Goal: Check status

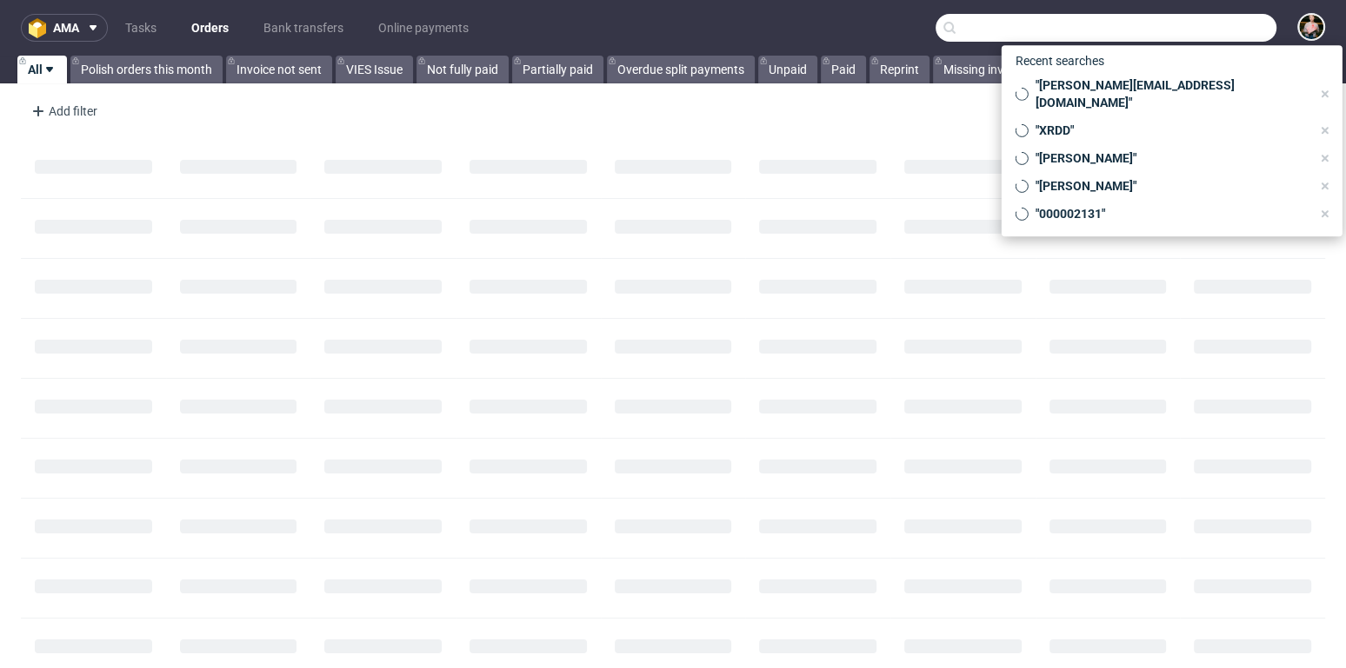
click at [1178, 30] on input "text" at bounding box center [1105, 28] width 341 height 28
paste input "R880805101"
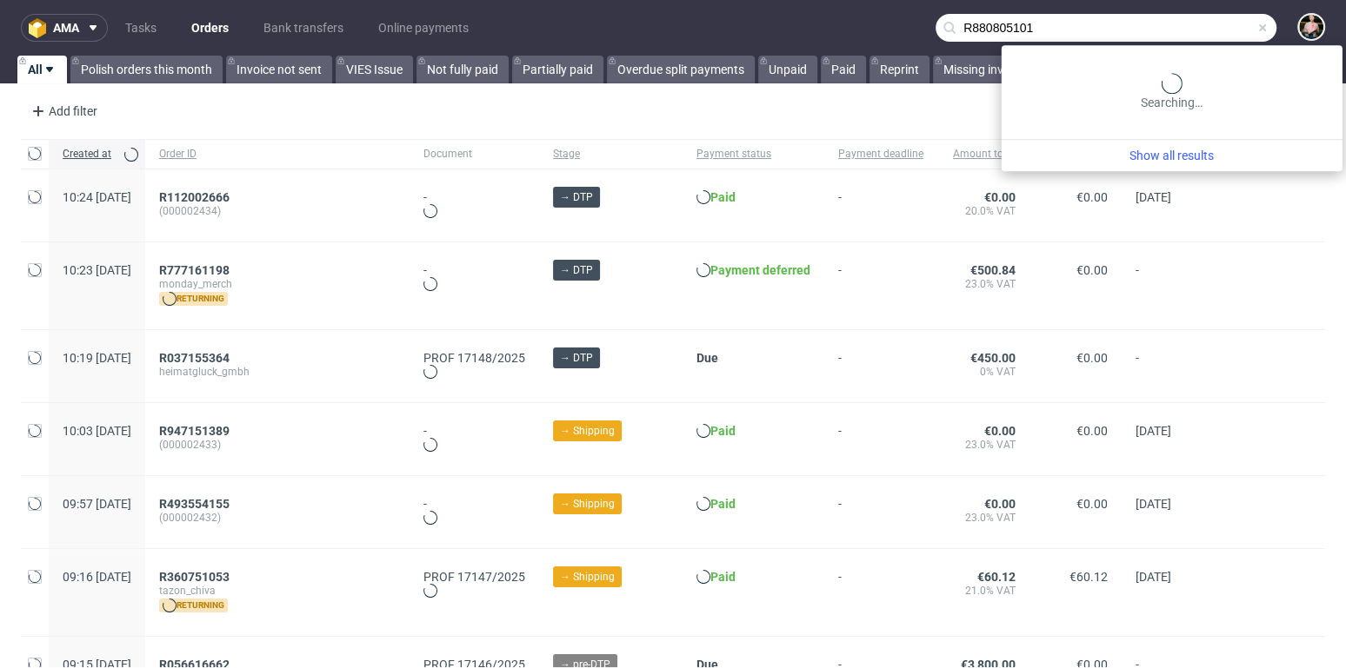
type input "R880805101"
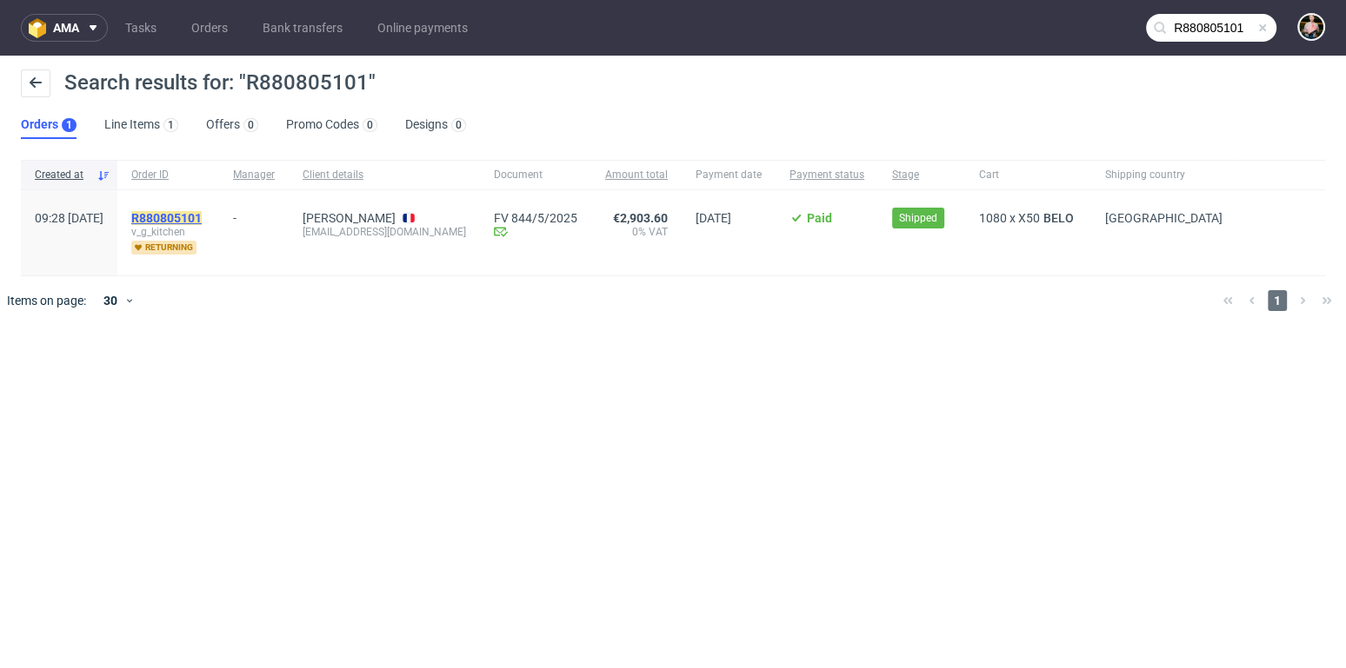
click at [202, 211] on mark "R880805101" at bounding box center [166, 218] width 70 height 14
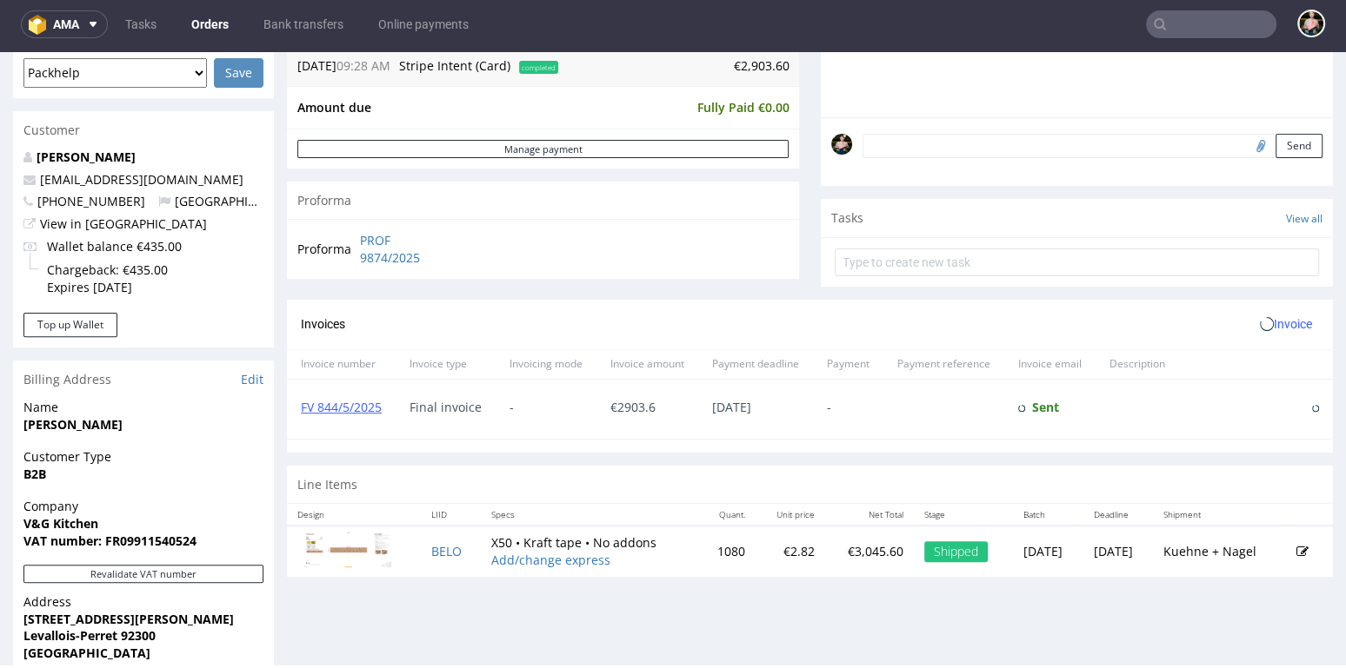
scroll to position [478, 0]
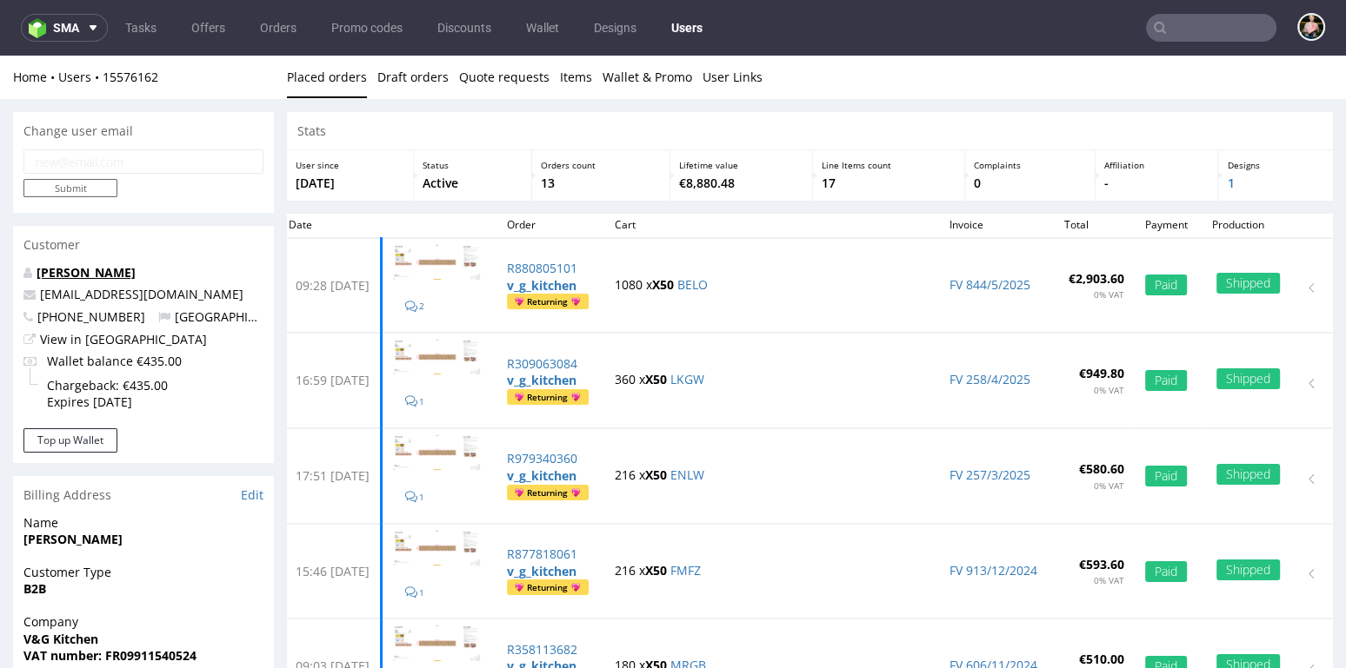
drag, startPoint x: 151, startPoint y: 276, endPoint x: 37, endPoint y: 275, distance: 114.7
click at [37, 275] on p "De Bona Romain" at bounding box center [143, 272] width 240 height 17
copy link "De Bona Romain"
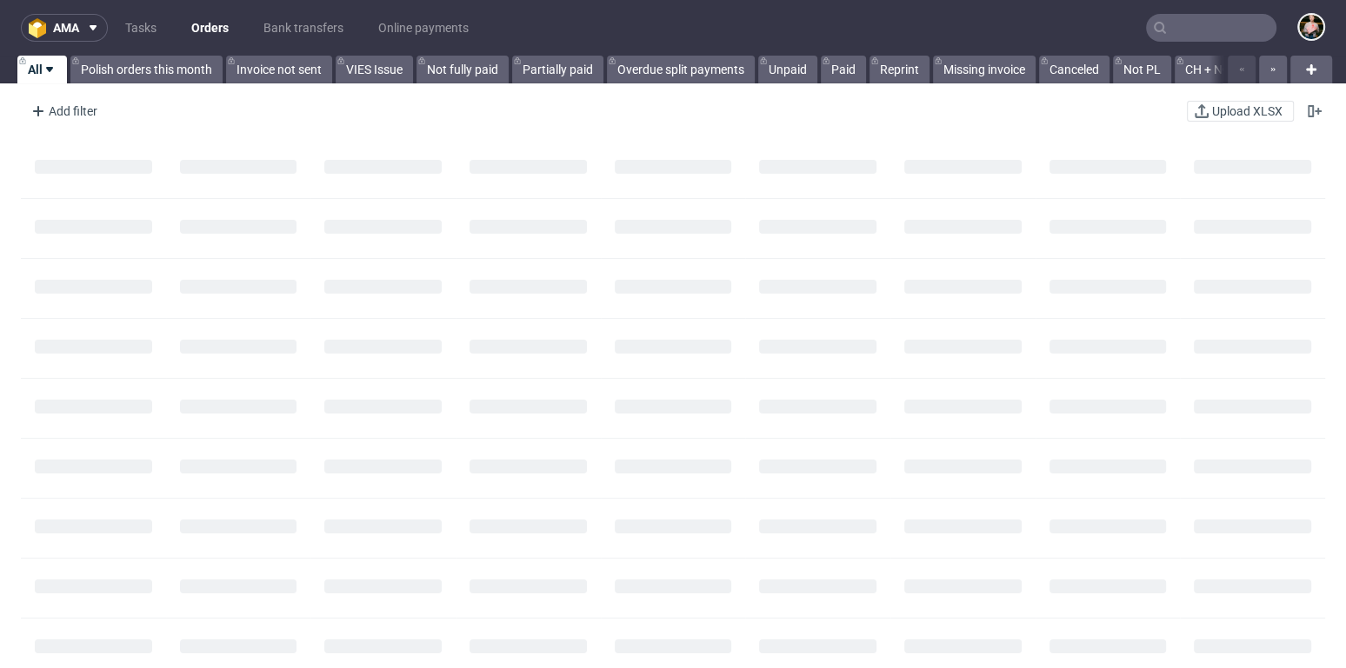
click at [1184, 28] on input "text" at bounding box center [1211, 28] width 130 height 28
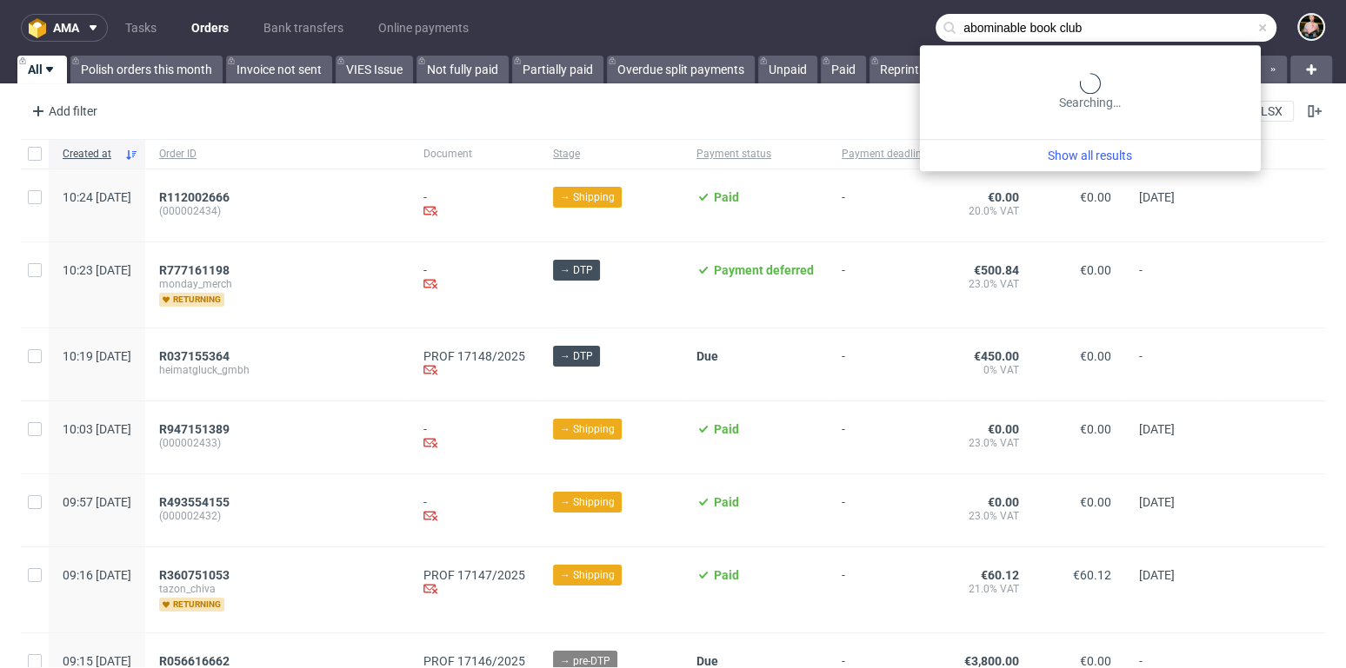
type input "abominable book club"
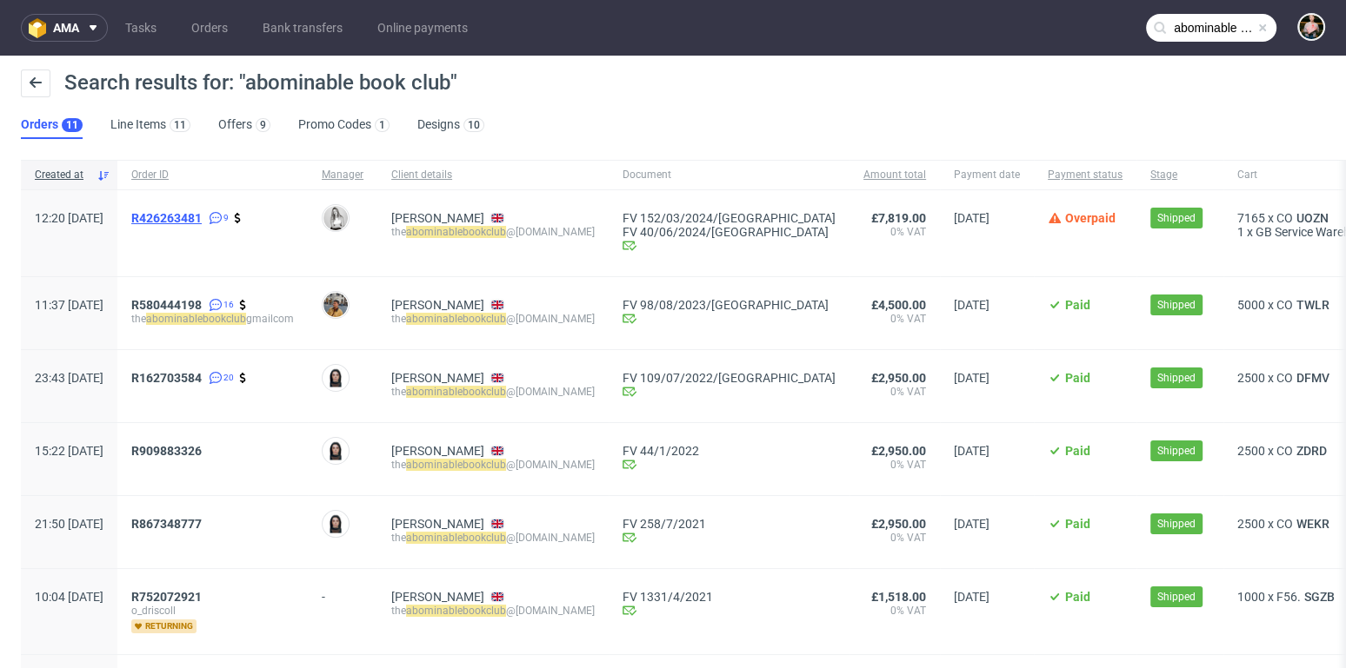
click at [202, 215] on span "R426263481" at bounding box center [166, 218] width 70 height 14
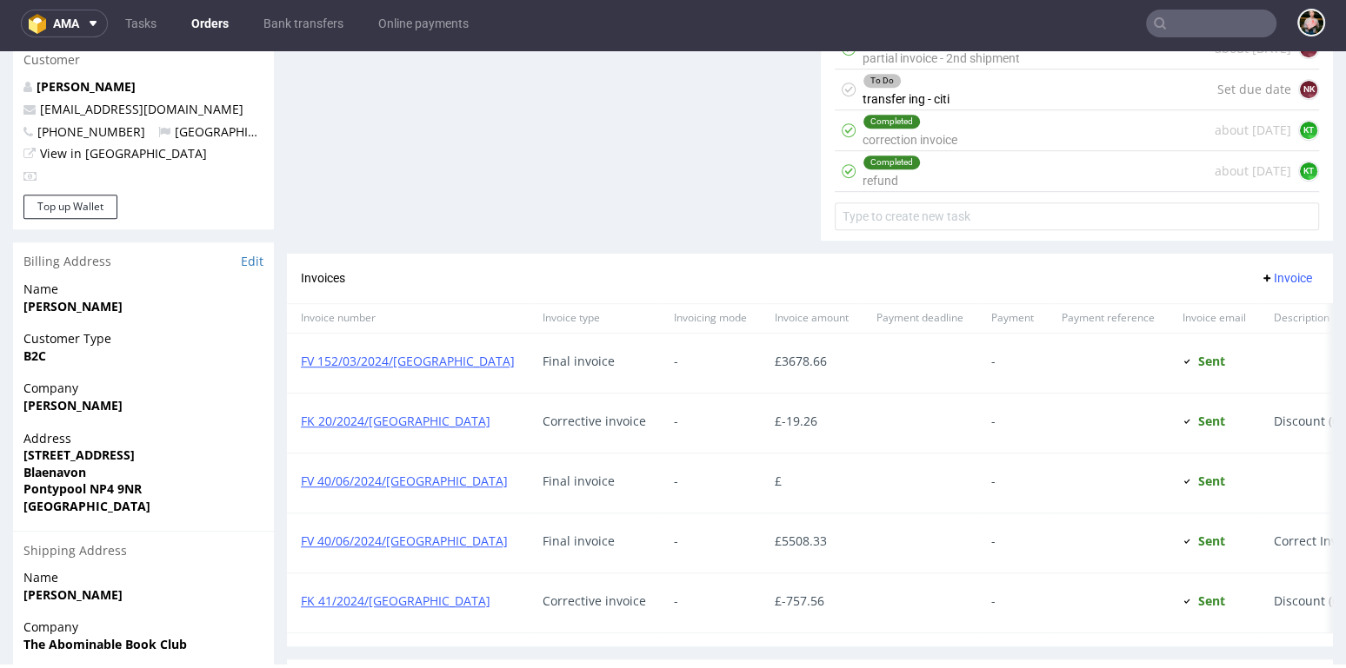
scroll to position [1068, 0]
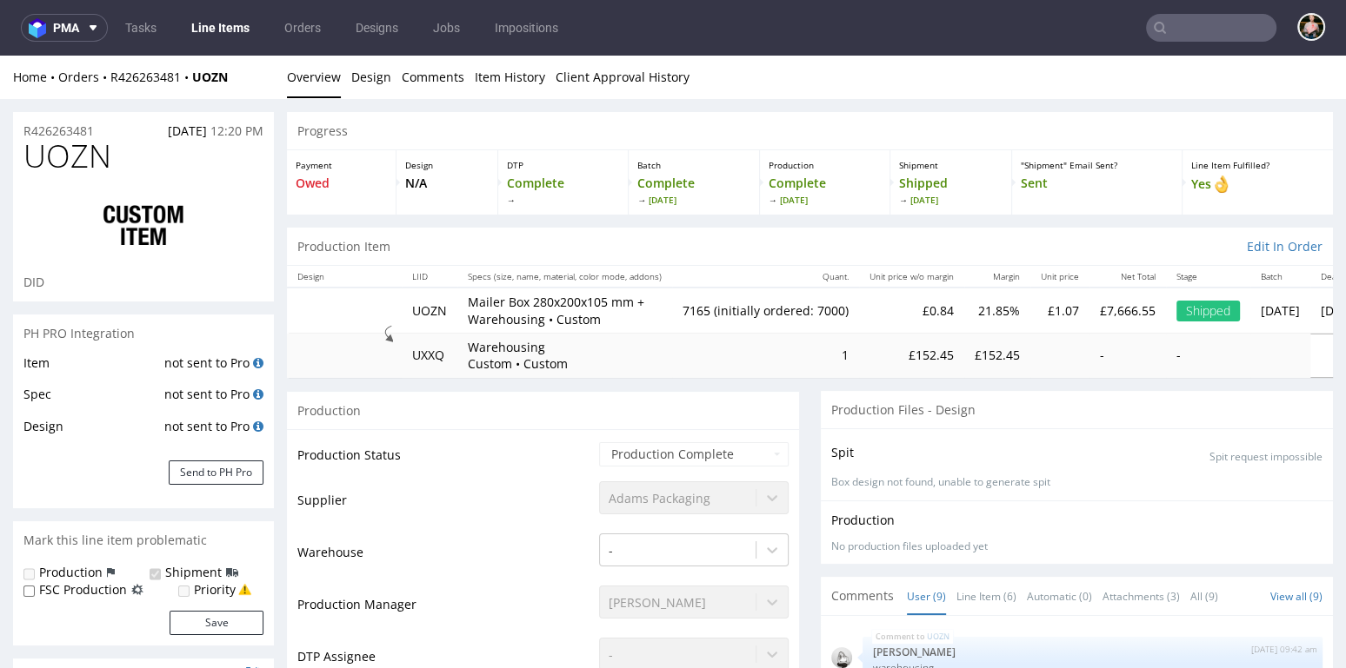
scroll to position [327, 0]
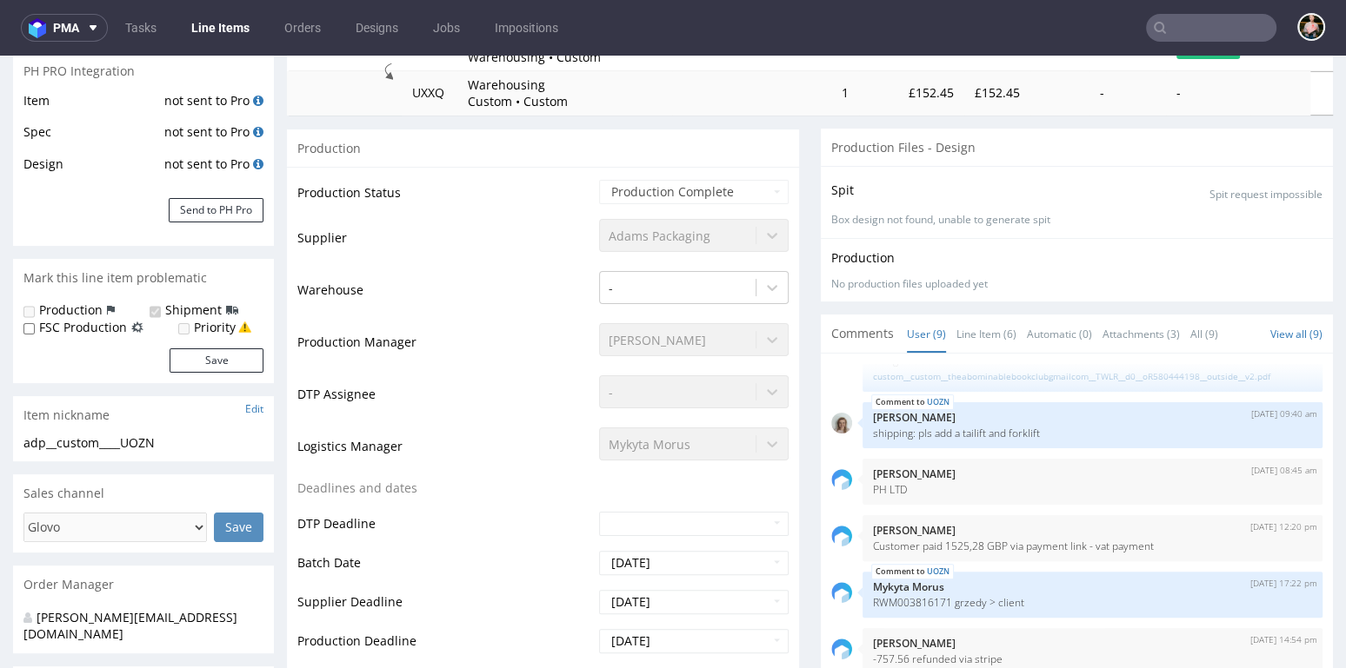
select select "in_progress"
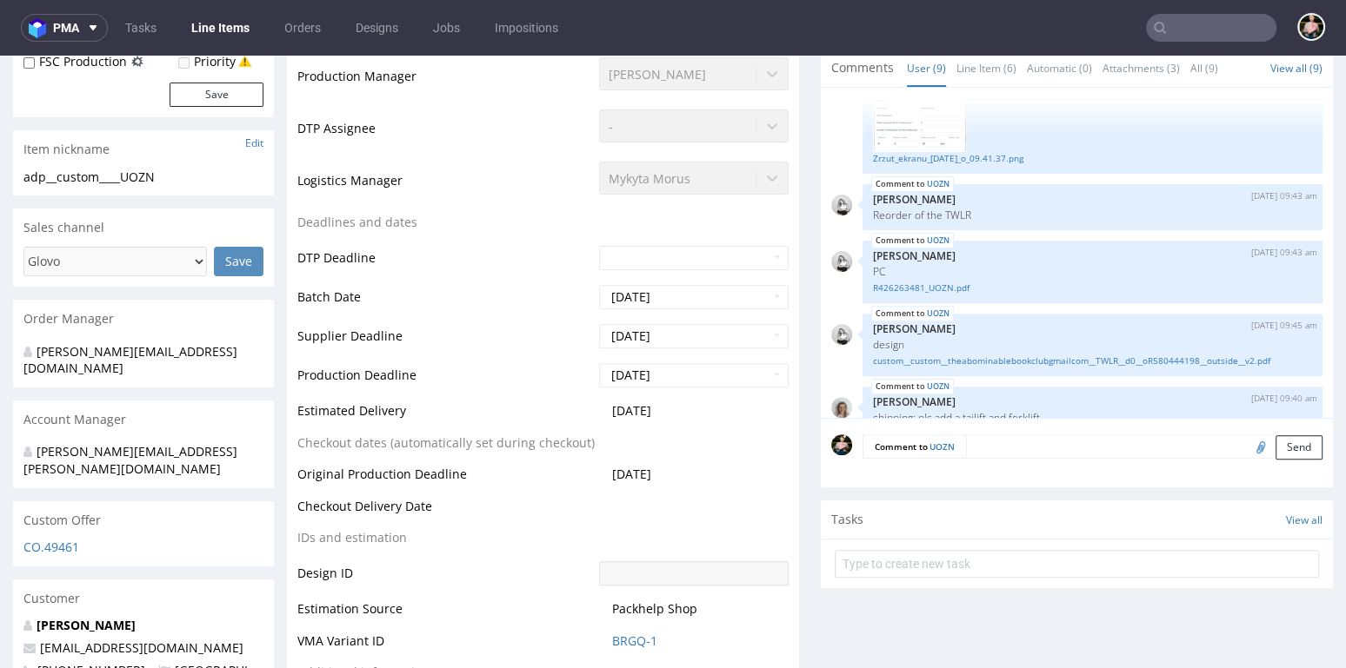
scroll to position [83, 0]
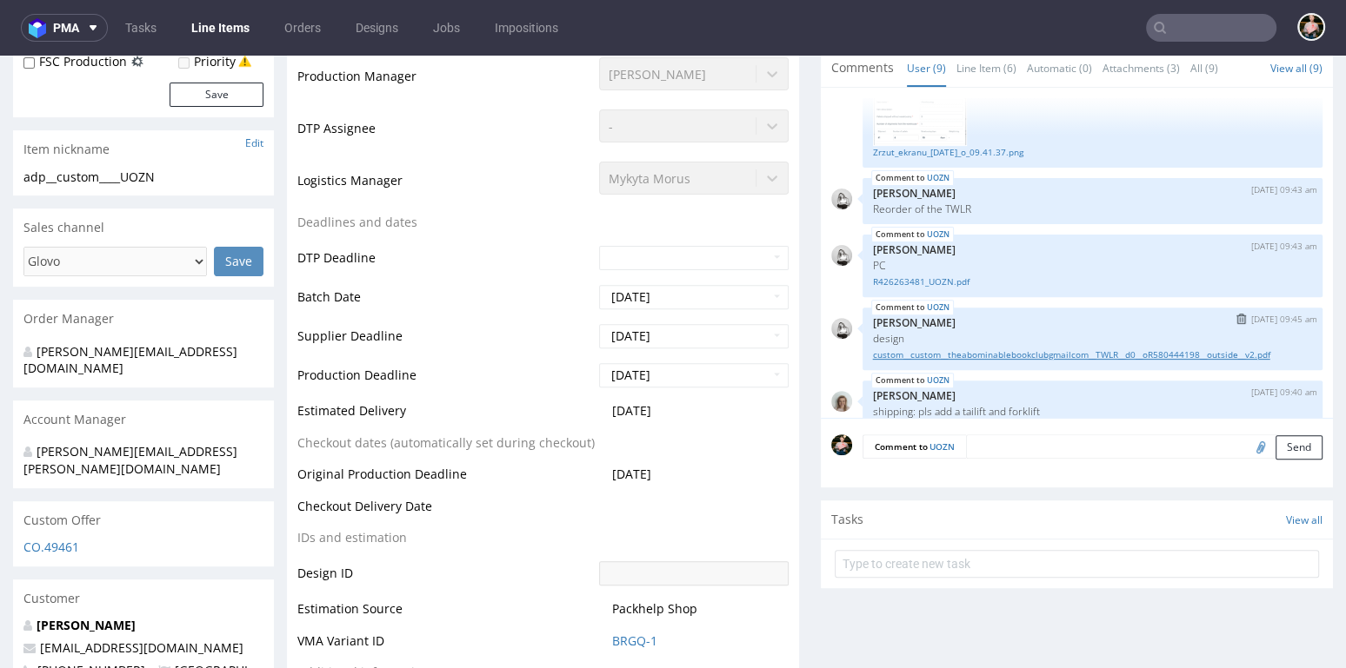
click at [1045, 349] on link "custom__custom__theabominablebookclubgmailcom__TWLR__d0__oR580444198__outside__…" at bounding box center [1092, 355] width 439 height 13
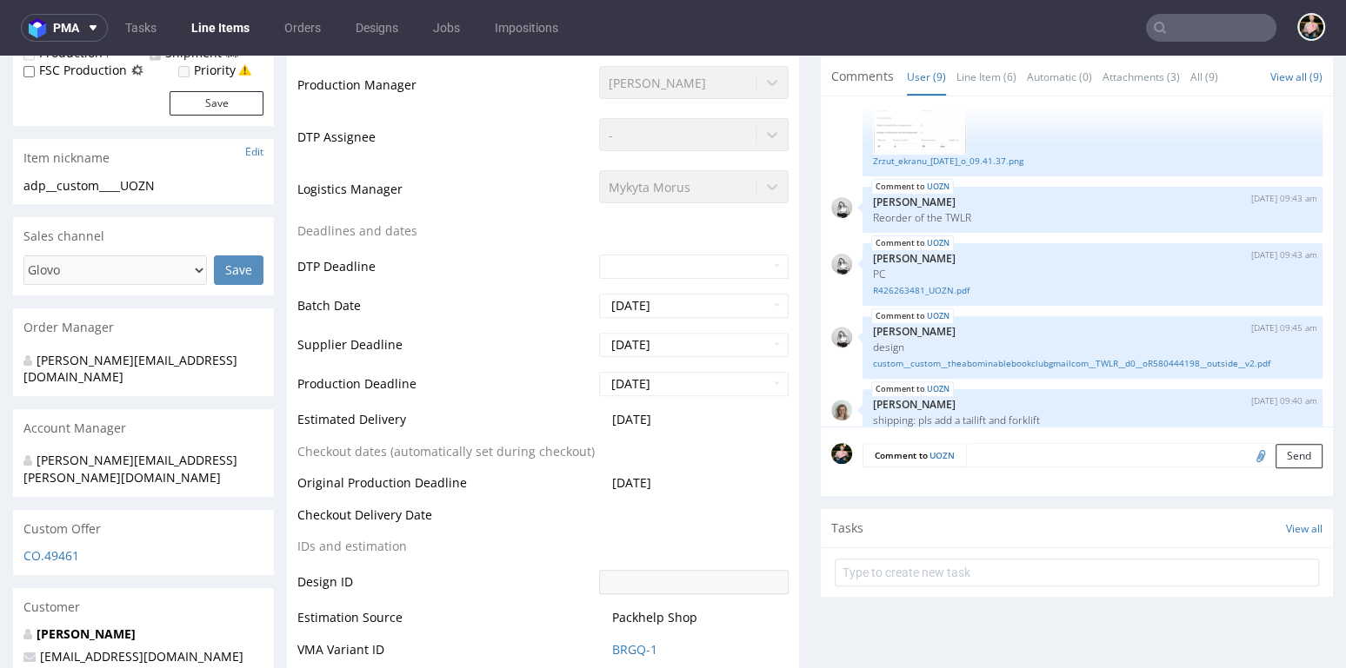
scroll to position [0, 0]
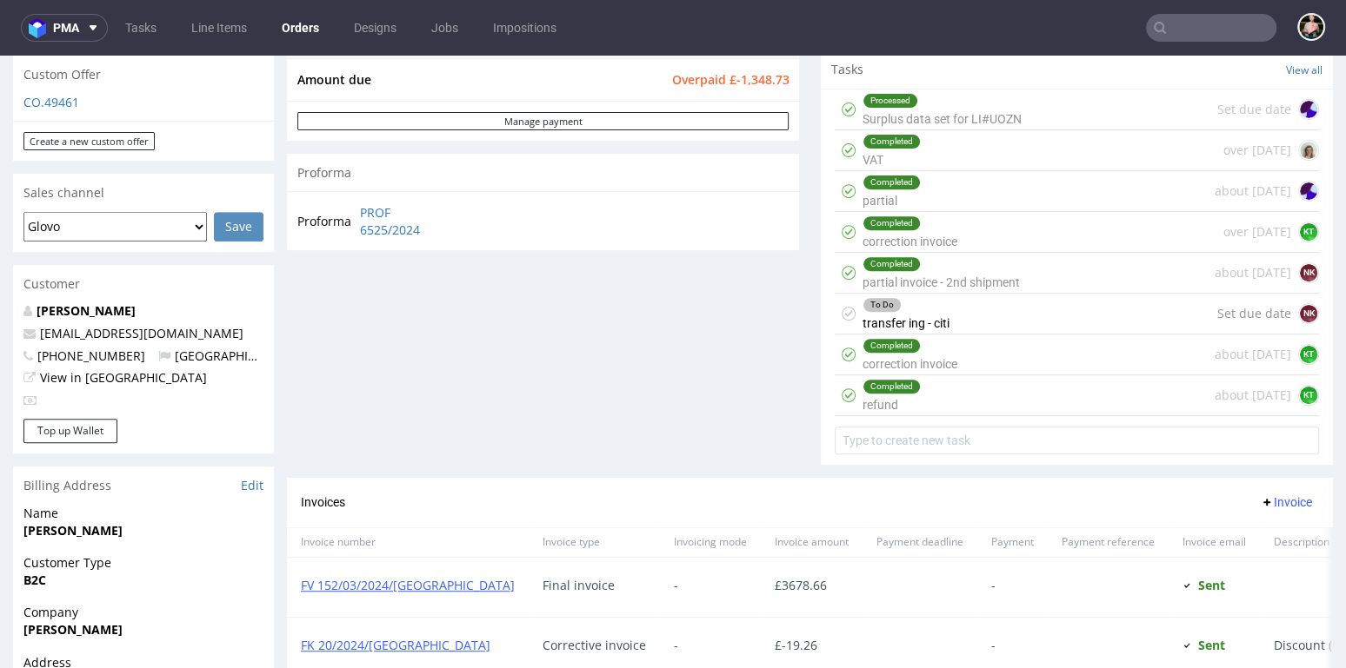
scroll to position [624, 0]
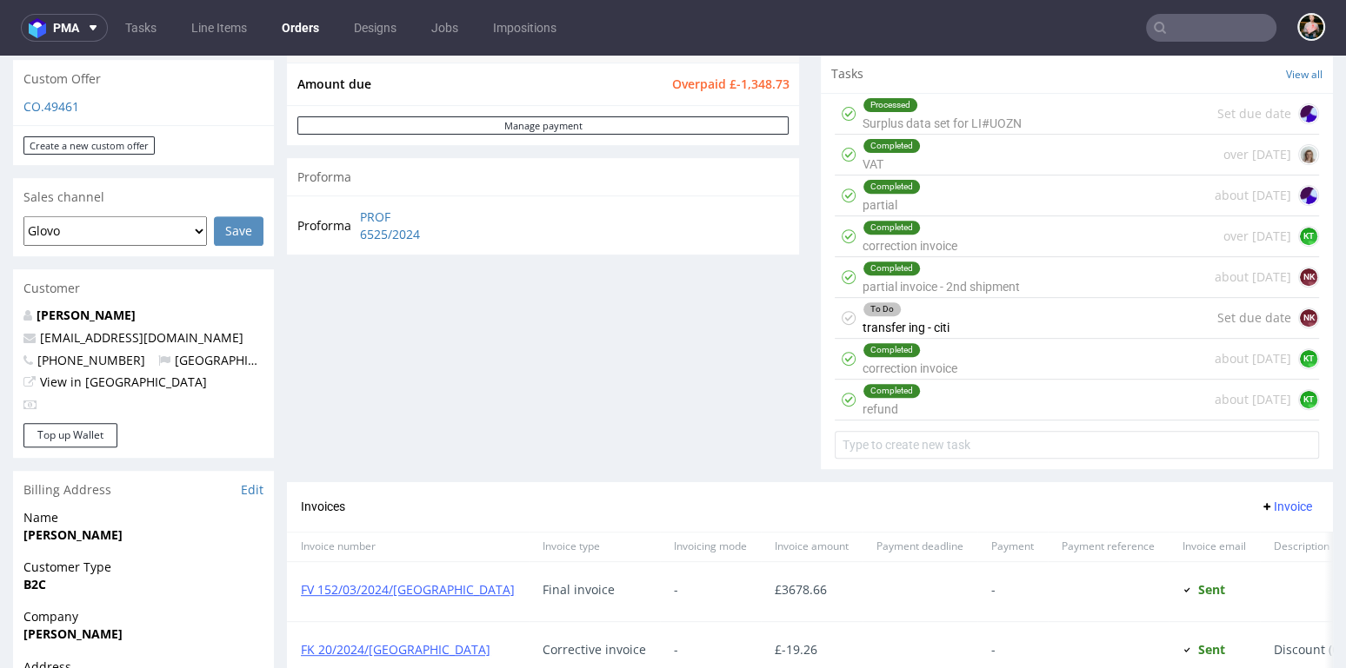
click at [940, 391] on div "Completed refund about 1 year ago KT" at bounding box center [1076, 400] width 484 height 41
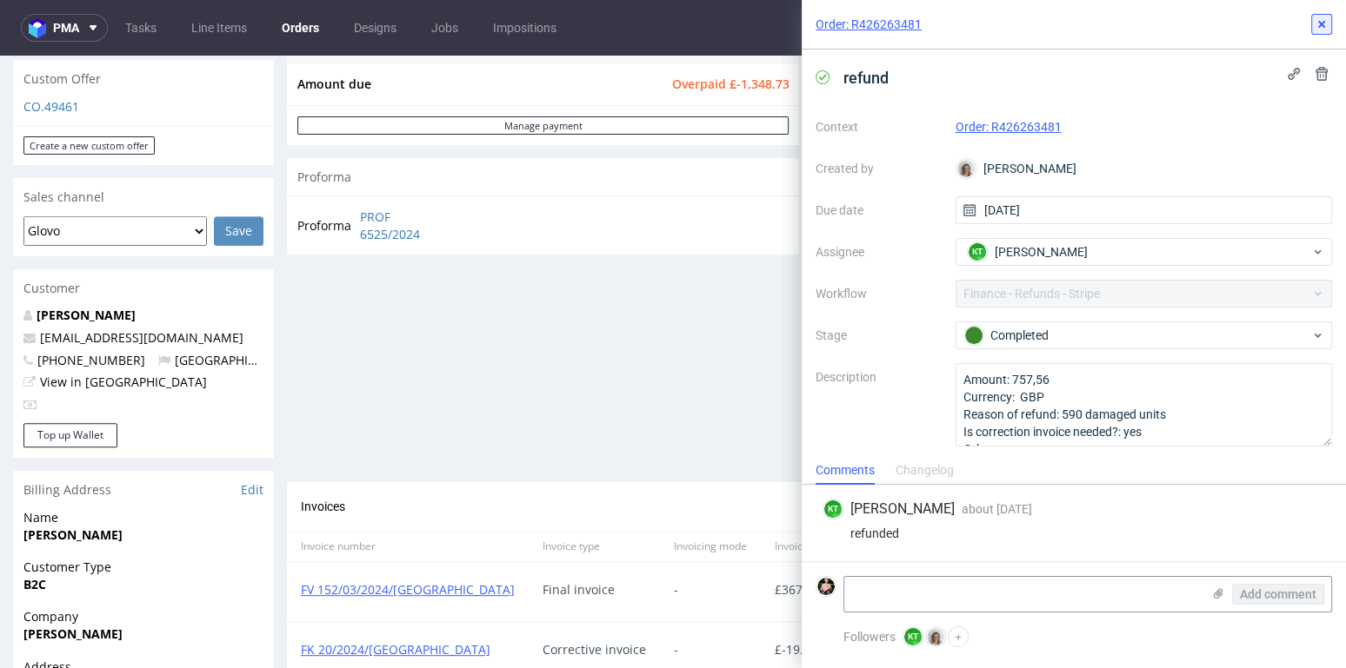
click at [1325, 22] on icon at bounding box center [1321, 24] width 14 height 14
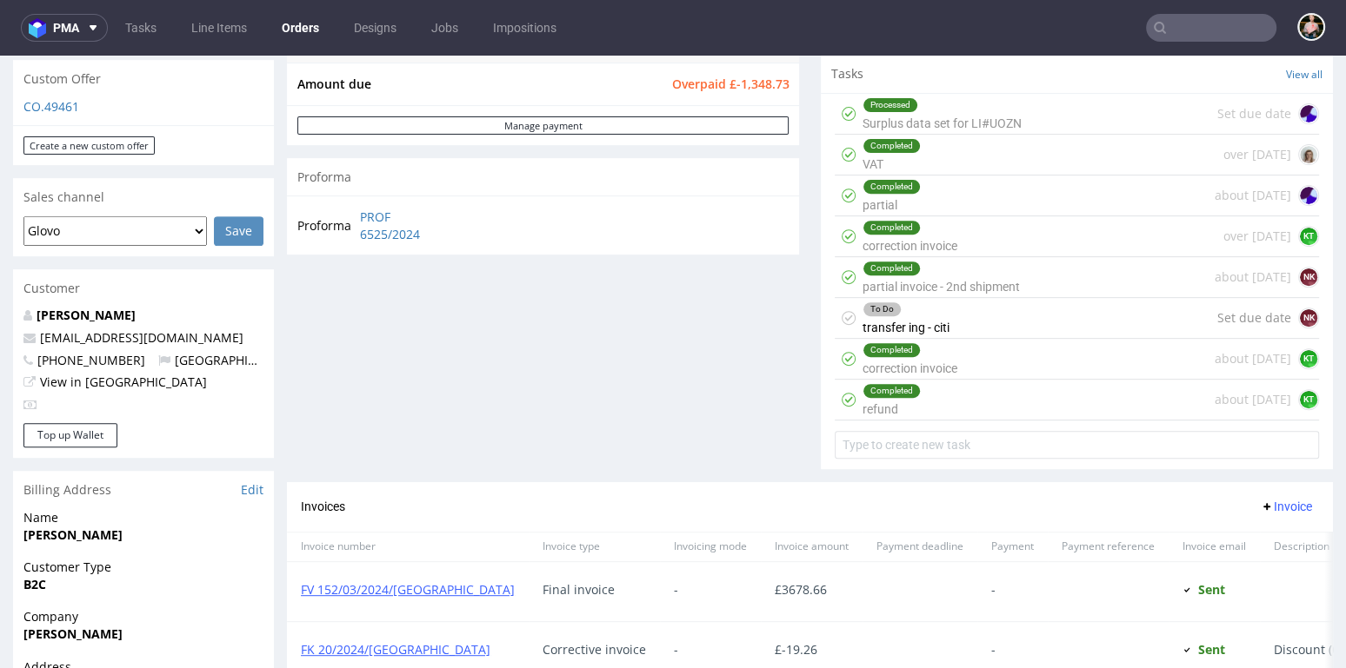
click at [966, 360] on div "Completed correction invoice about 1 year ago KT" at bounding box center [1076, 359] width 484 height 41
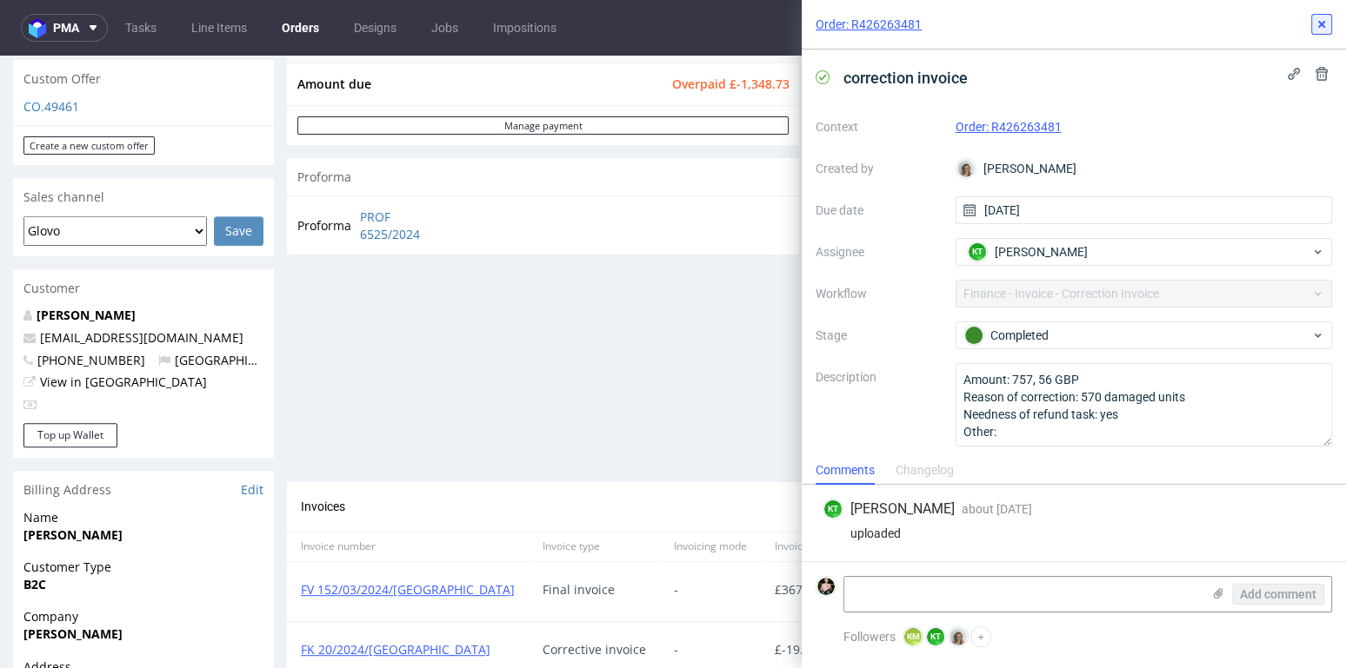
click at [1319, 28] on icon at bounding box center [1321, 24] width 14 height 14
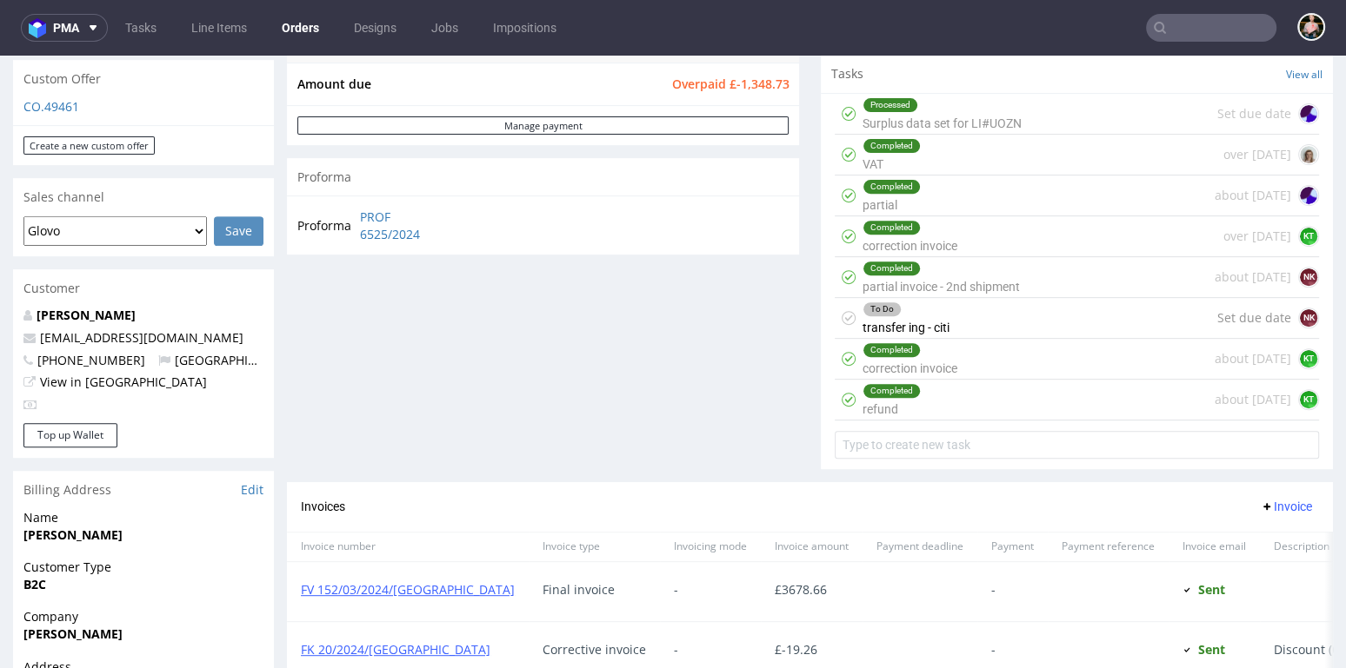
click at [967, 155] on div "Completed VAT over 1 year ago" at bounding box center [1076, 155] width 484 height 41
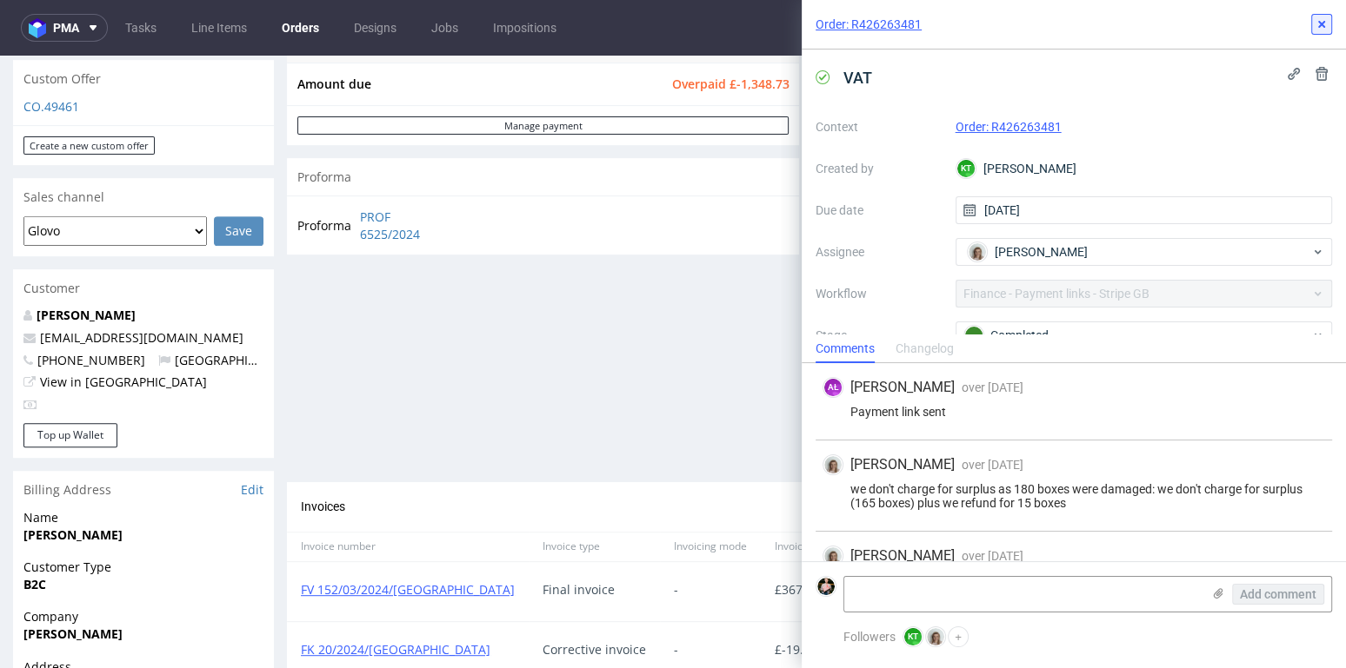
click at [1318, 28] on icon at bounding box center [1321, 24] width 14 height 14
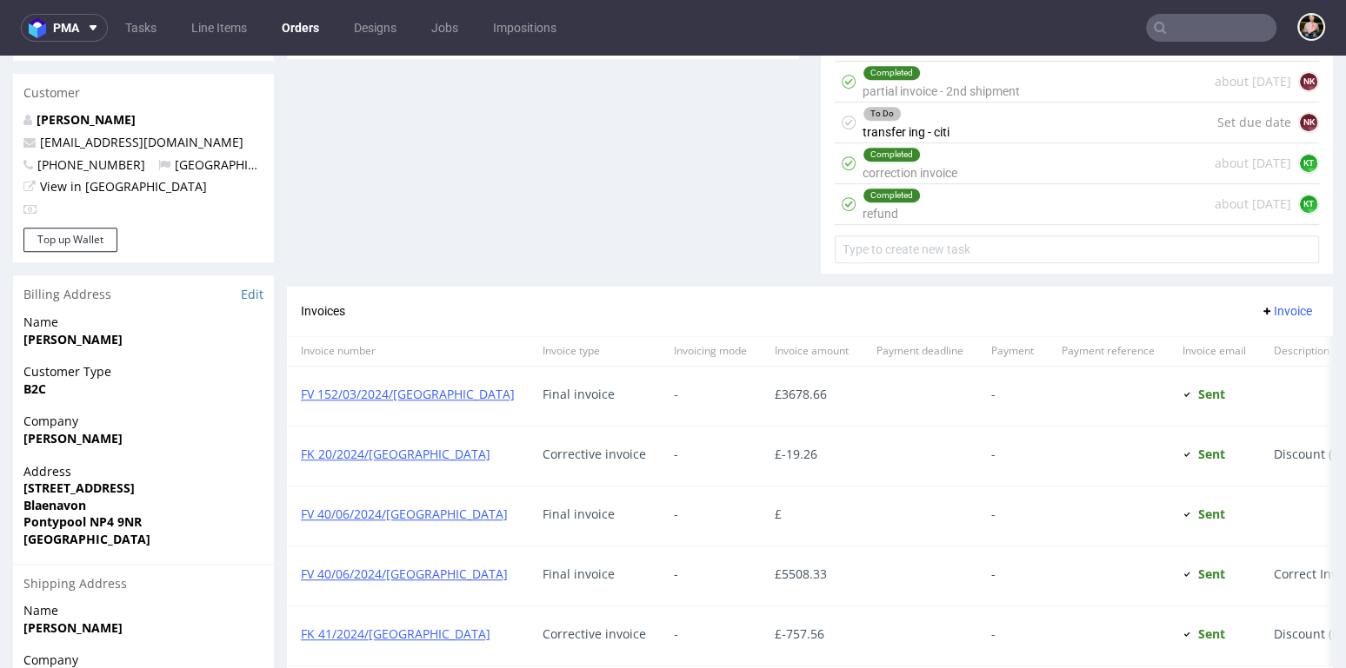
scroll to position [1068, 0]
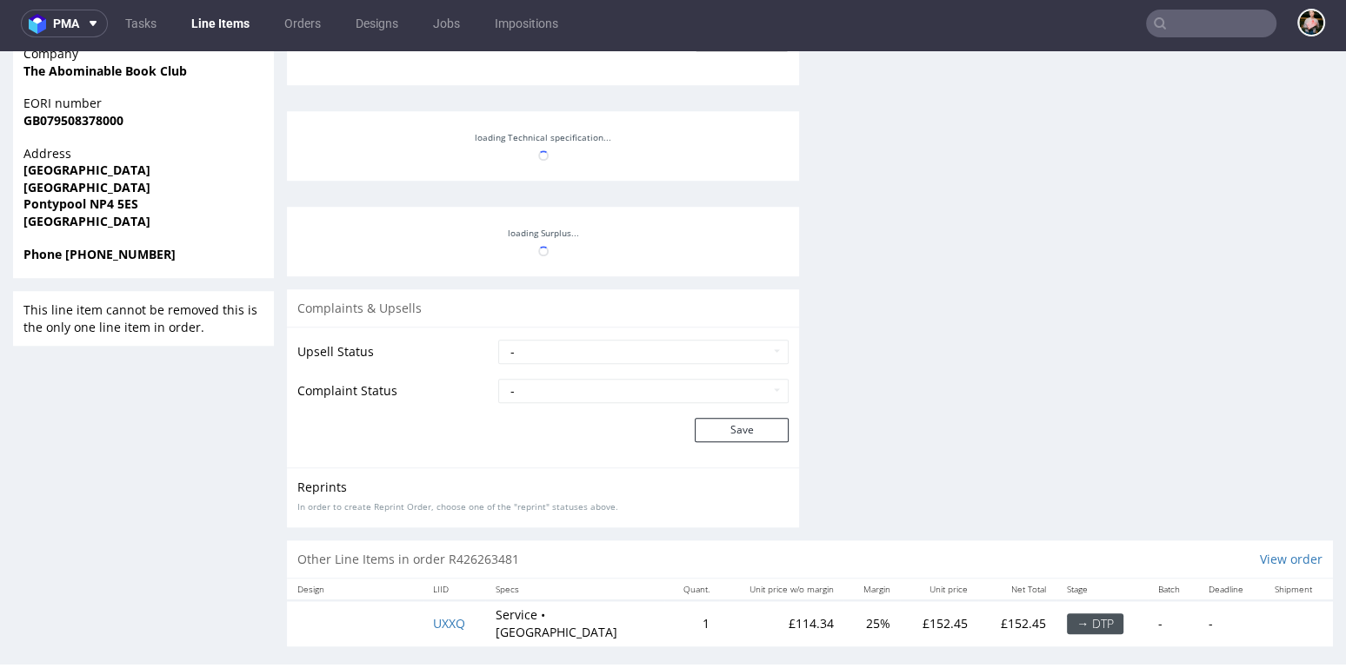
scroll to position [327, 0]
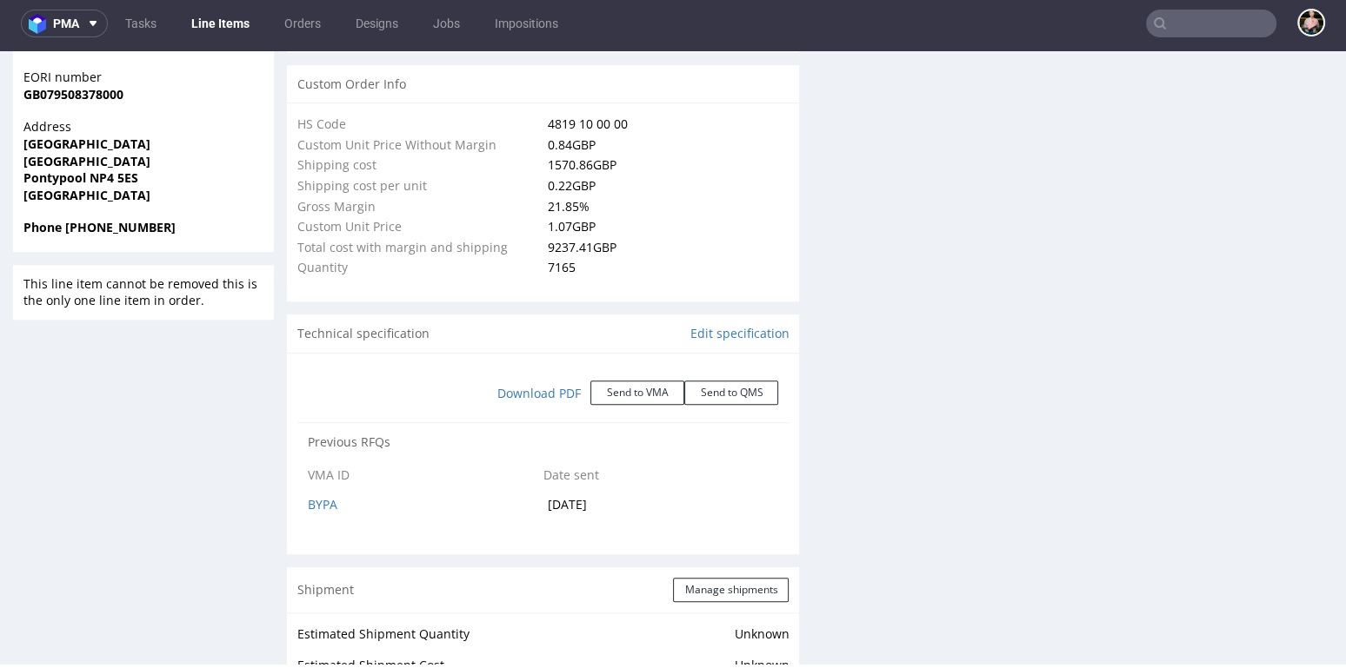
select select "in_progress"
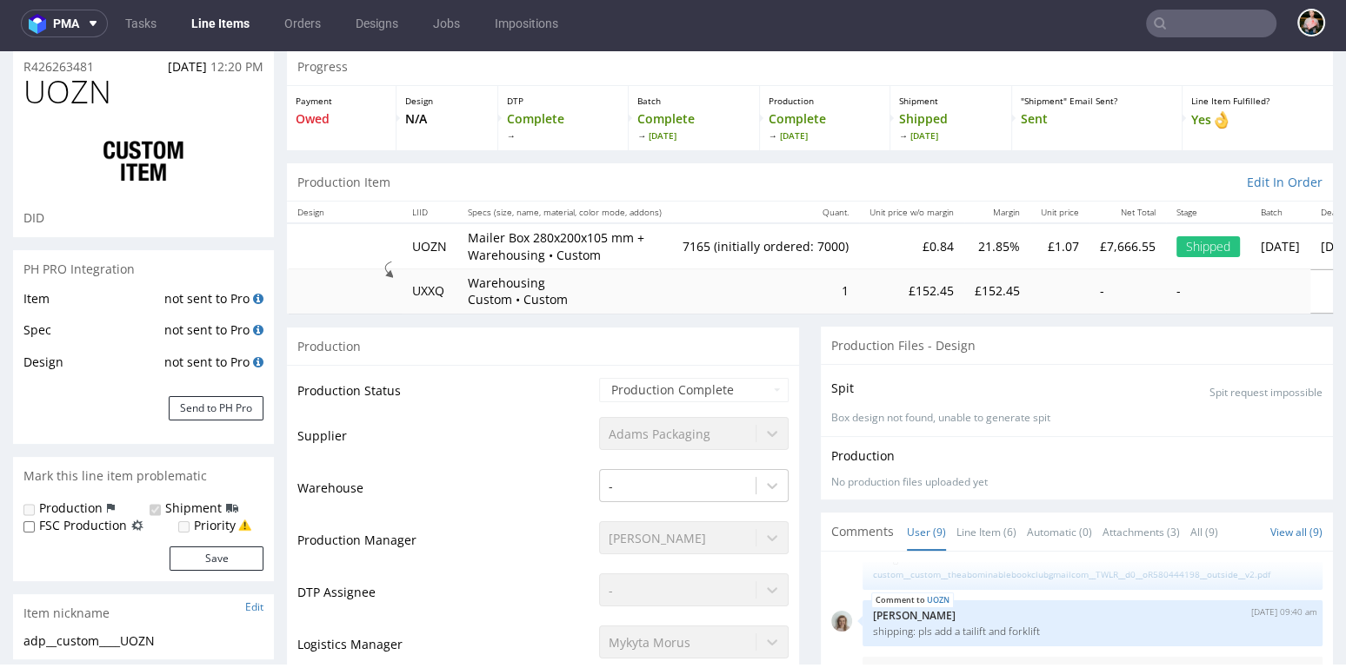
scroll to position [0, 0]
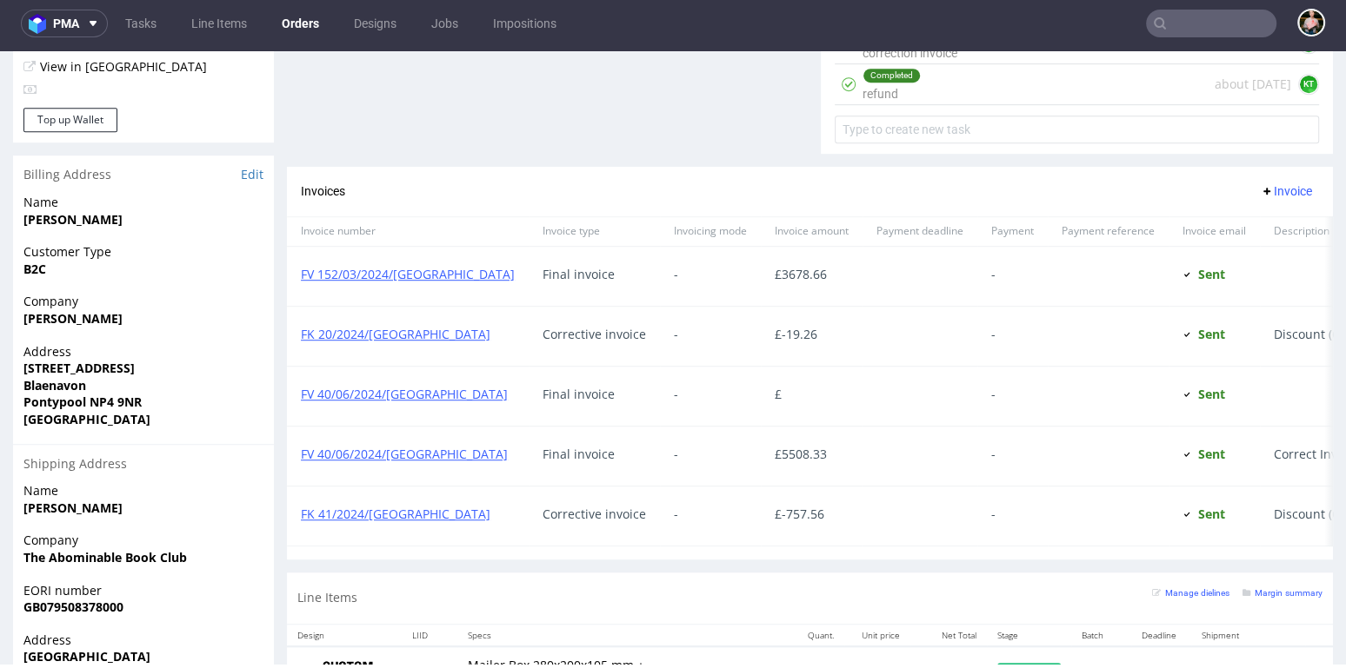
scroll to position [1068, 0]
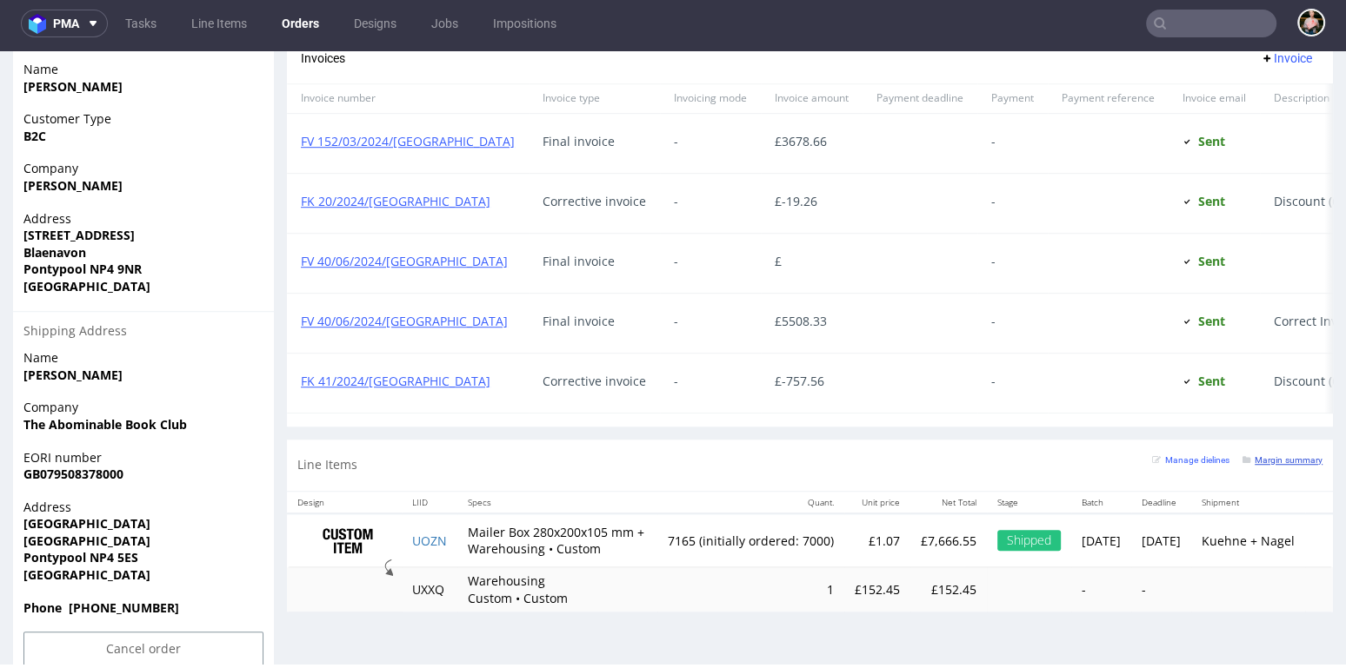
click at [1255, 455] on small "Margin summary" at bounding box center [1282, 460] width 80 height 10
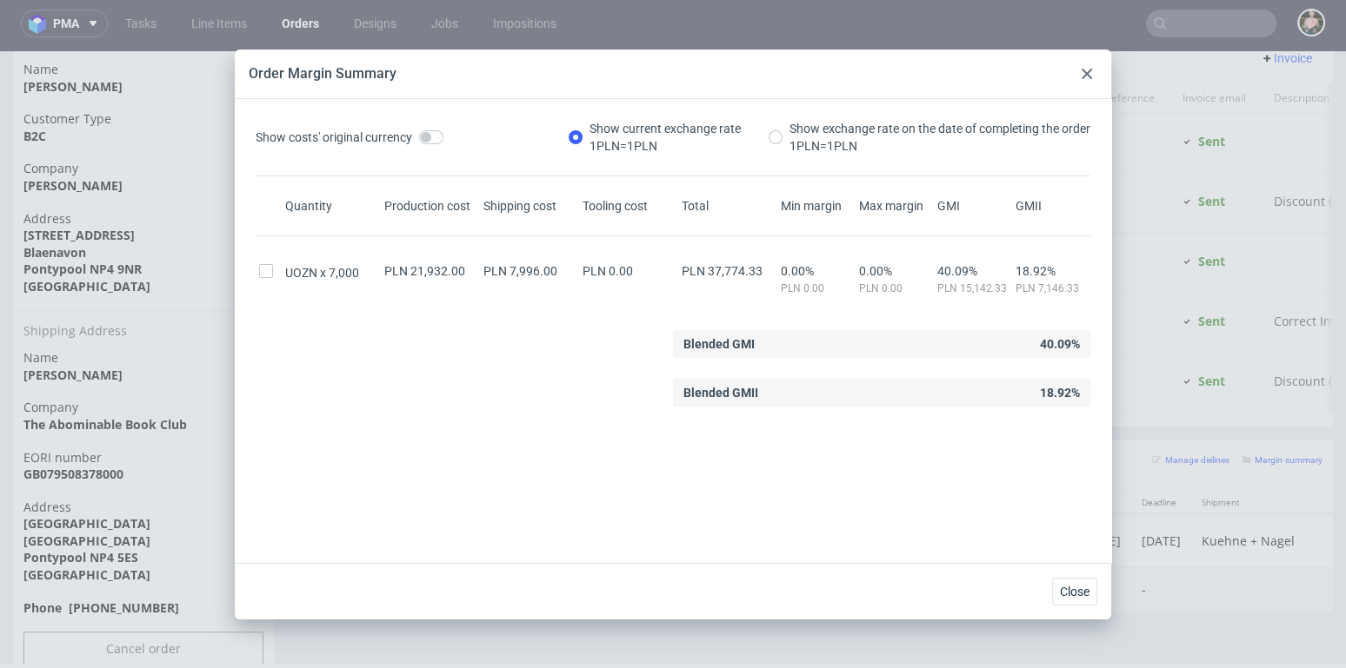
click at [1087, 77] on icon at bounding box center [1086, 74] width 10 height 10
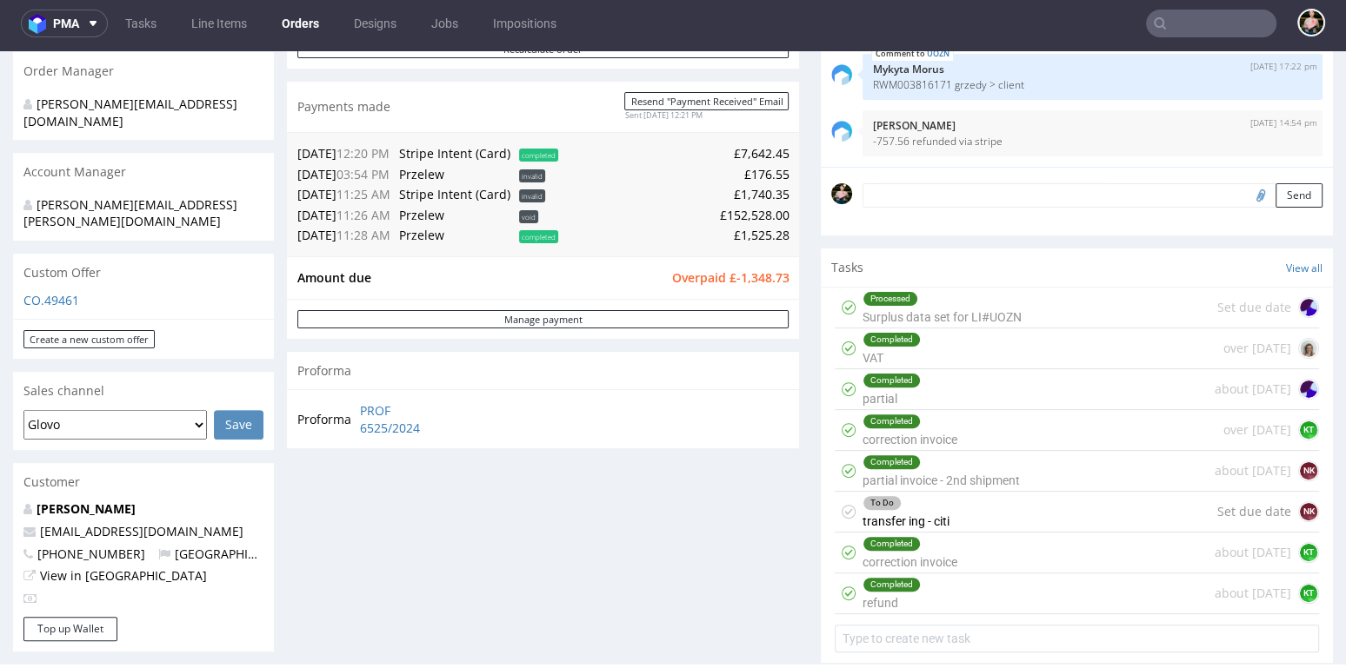
scroll to position [423, 0]
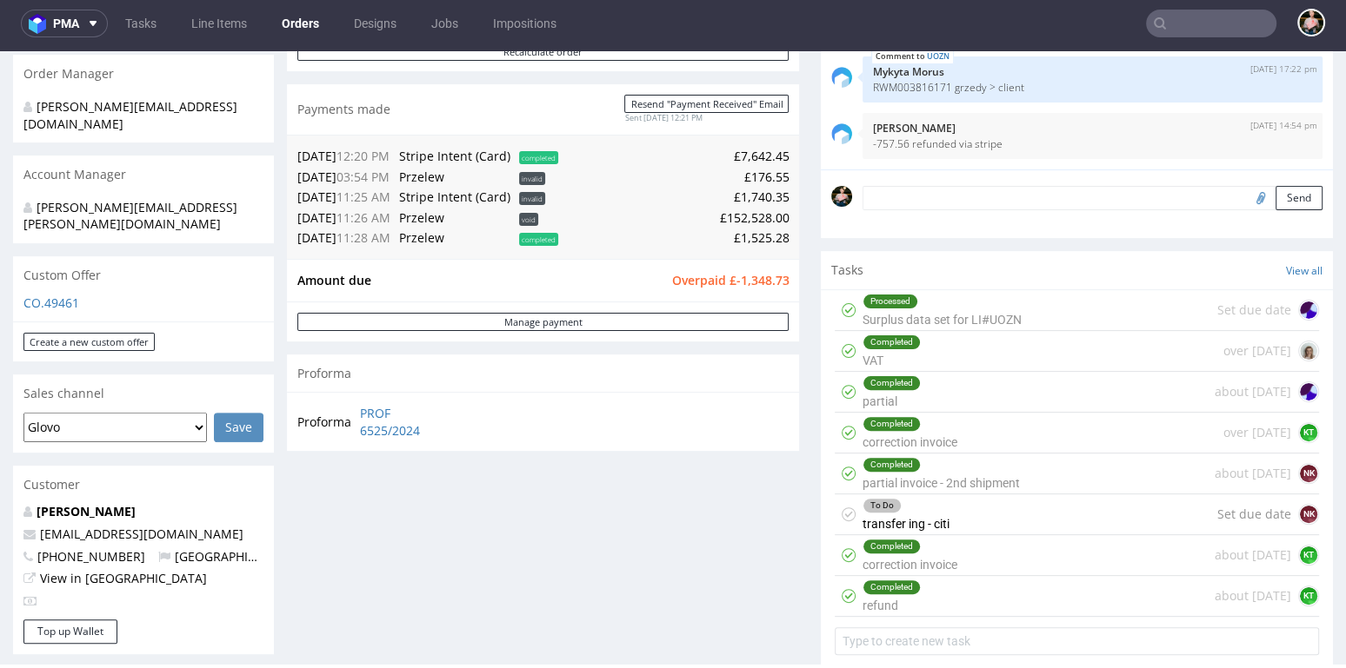
click at [1185, 23] on input "text" at bounding box center [1211, 24] width 130 height 28
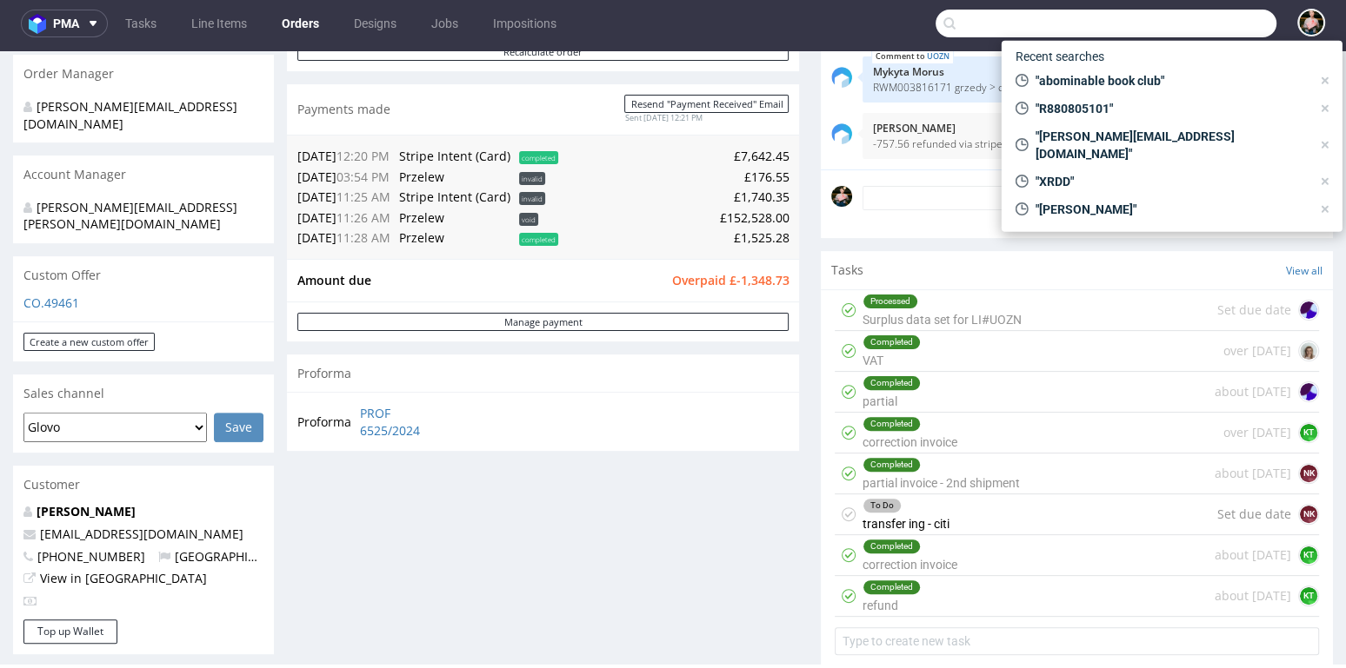
click at [1185, 23] on input "text" at bounding box center [1105, 24] width 341 height 28
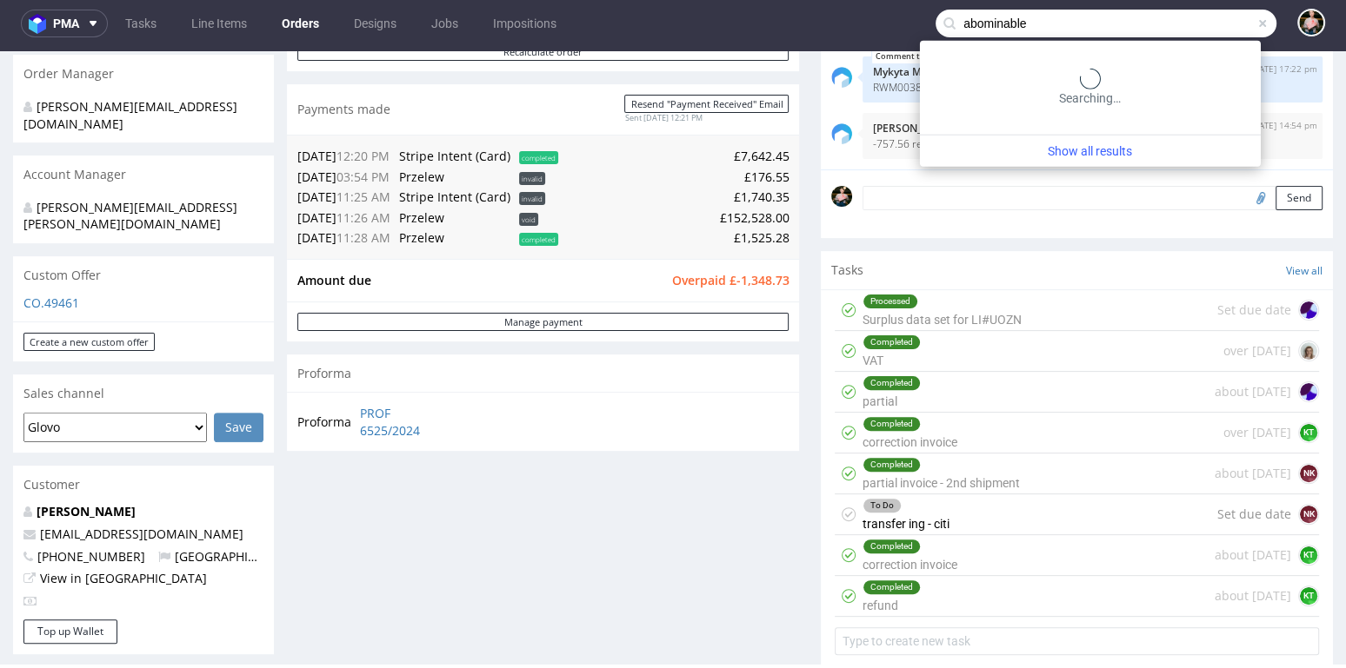
type input "abominable"
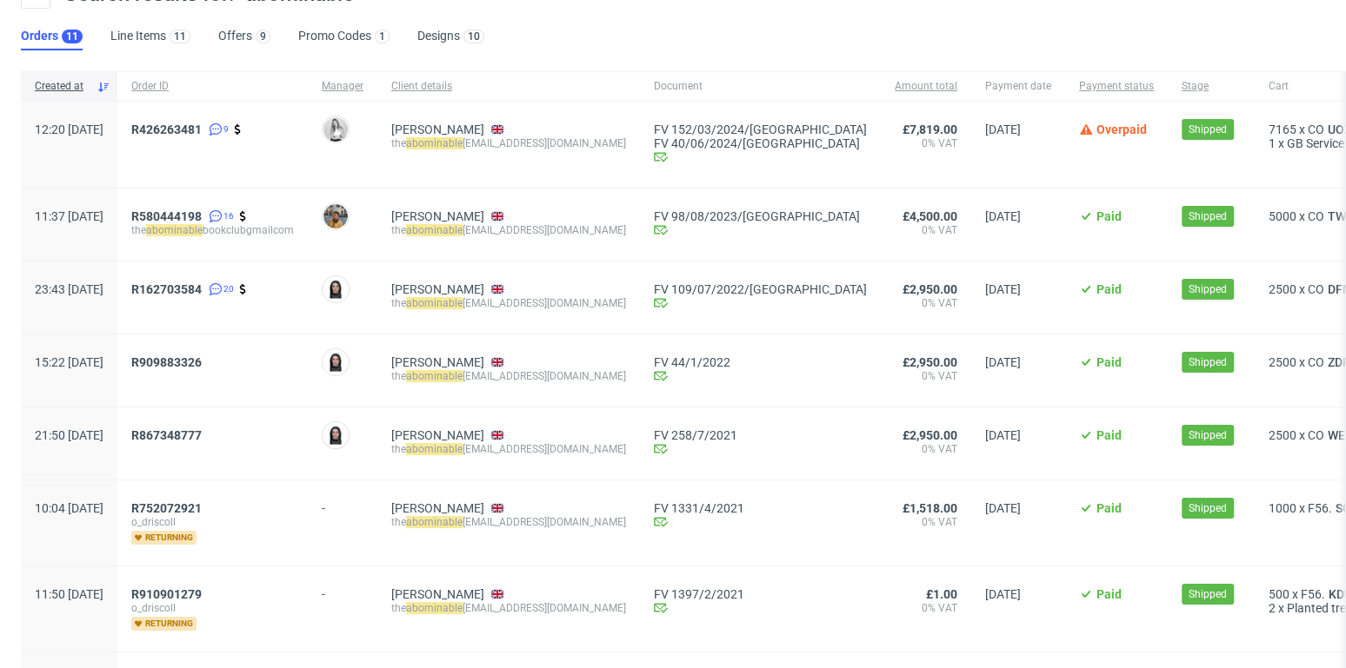
scroll to position [93, 0]
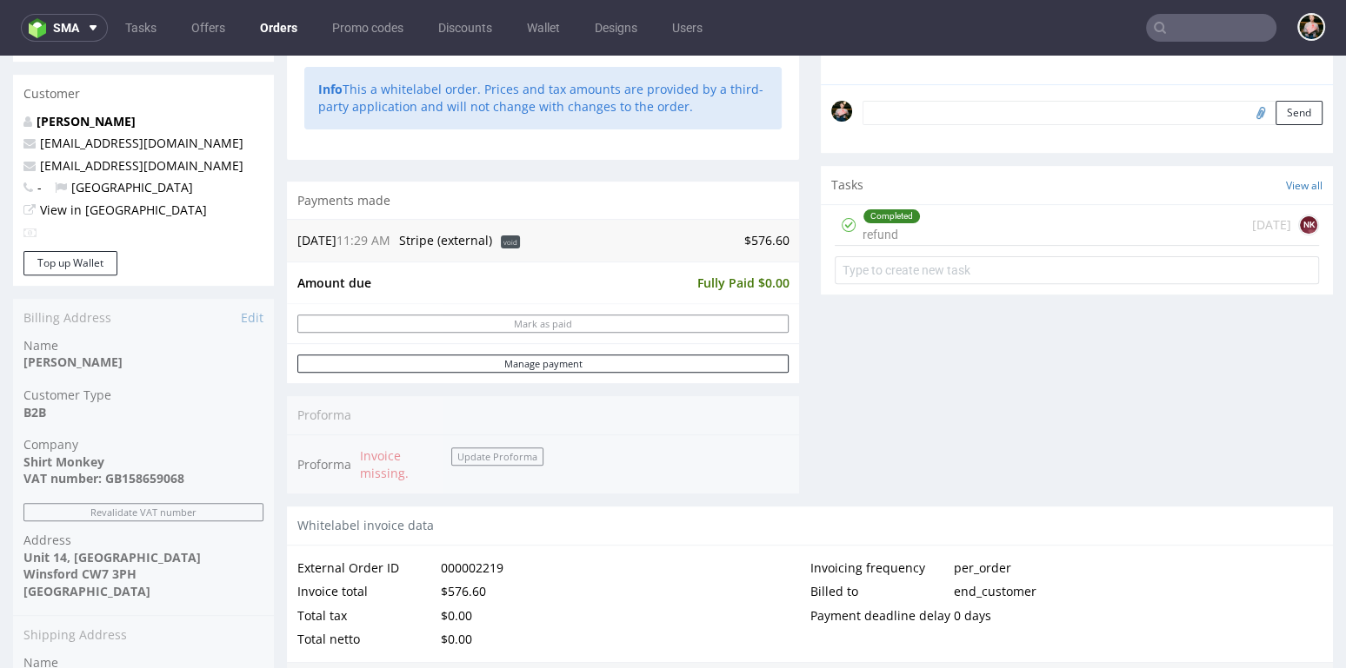
scroll to position [549, 0]
click at [84, 201] on link "View in [GEOGRAPHIC_DATA]" at bounding box center [123, 208] width 167 height 17
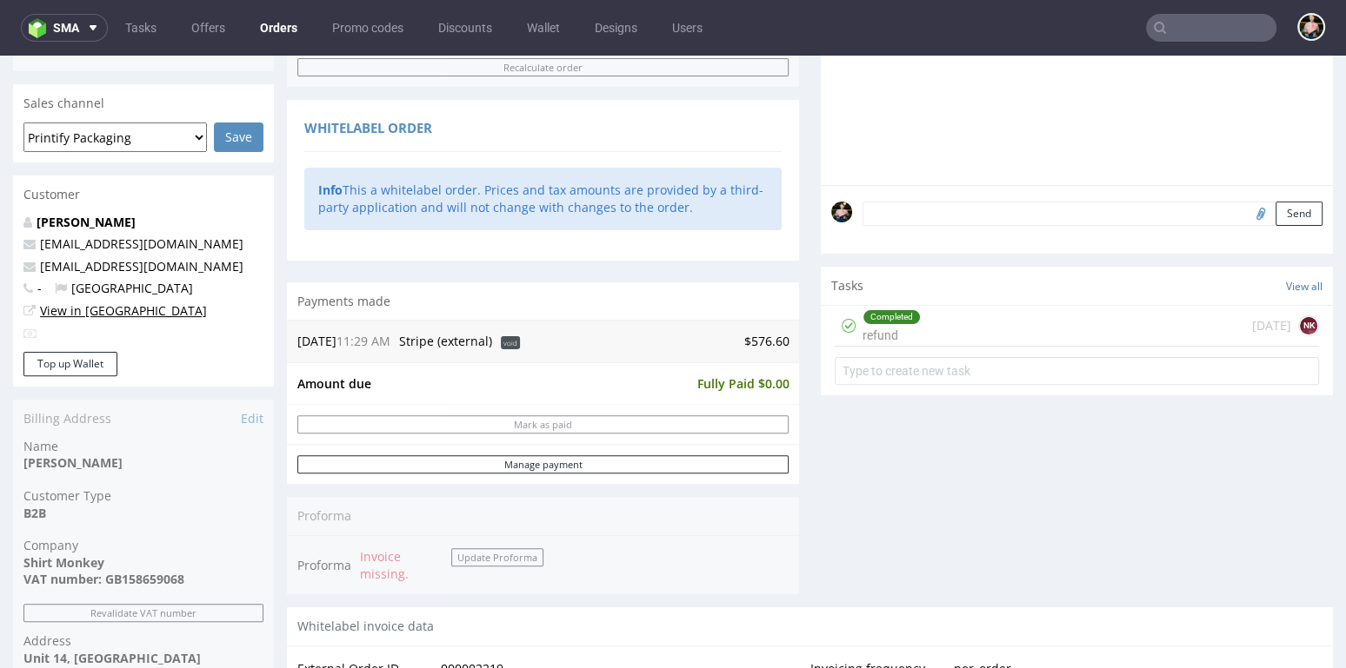
scroll to position [436, 0]
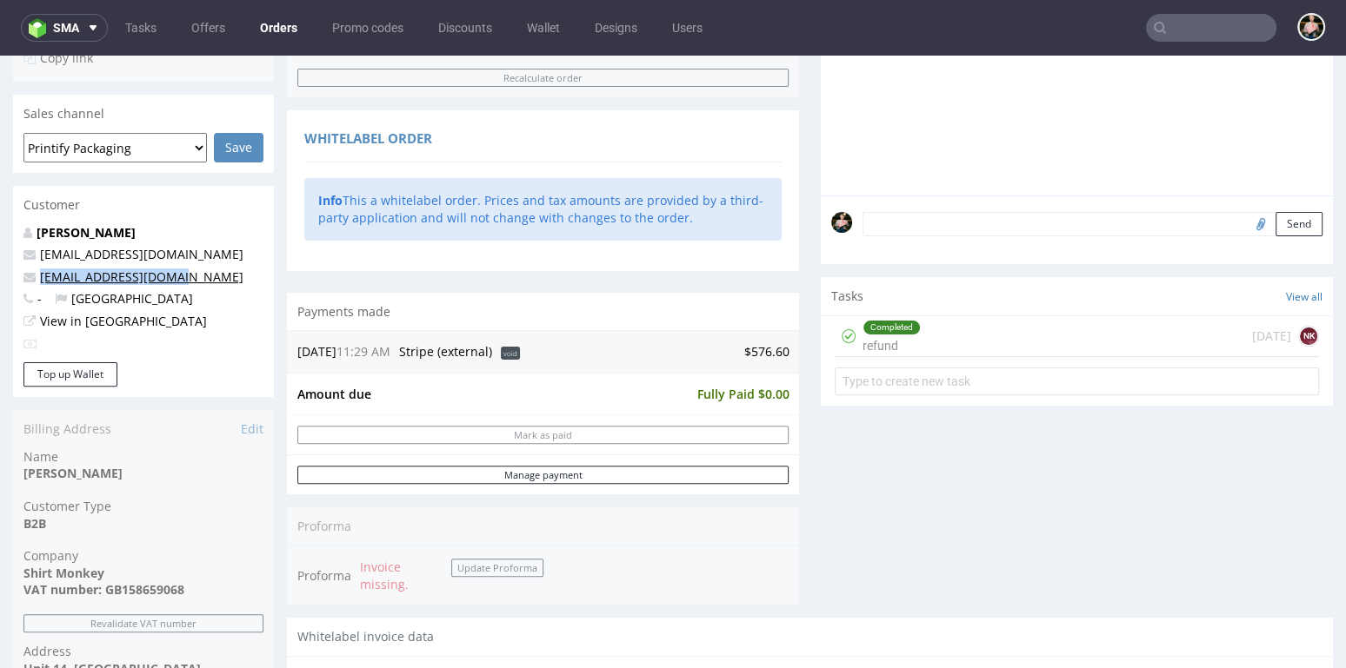
drag, startPoint x: 181, startPoint y: 279, endPoint x: 39, endPoint y: 280, distance: 141.7
click at [39, 280] on p "[EMAIL_ADDRESS][DOMAIN_NAME]" at bounding box center [143, 277] width 240 height 17
copy link "[EMAIL_ADDRESS][DOMAIN_NAME]"
